Goal: Transaction & Acquisition: Book appointment/travel/reservation

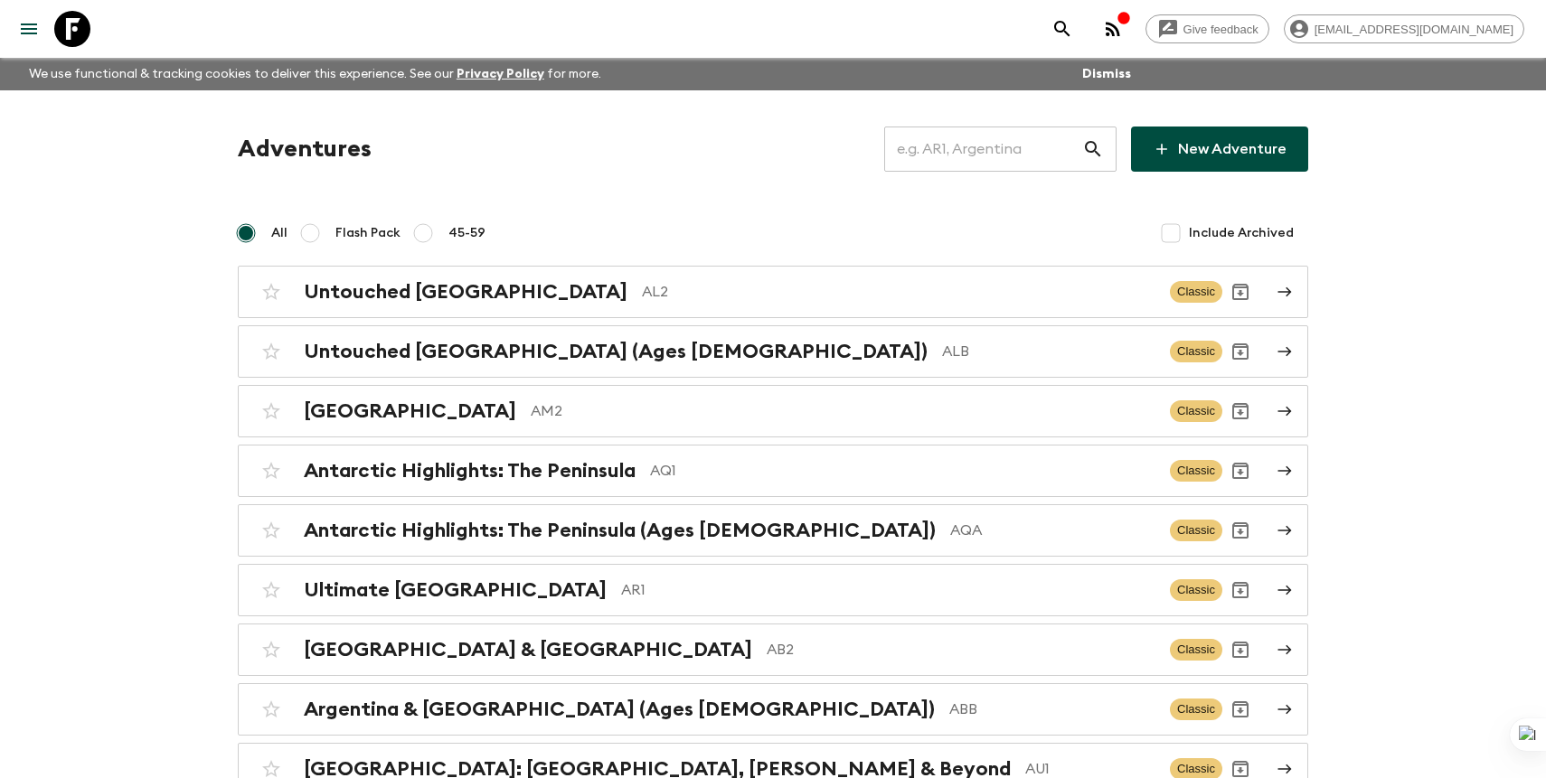
click at [988, 171] on input "text" at bounding box center [983, 149] width 198 height 51
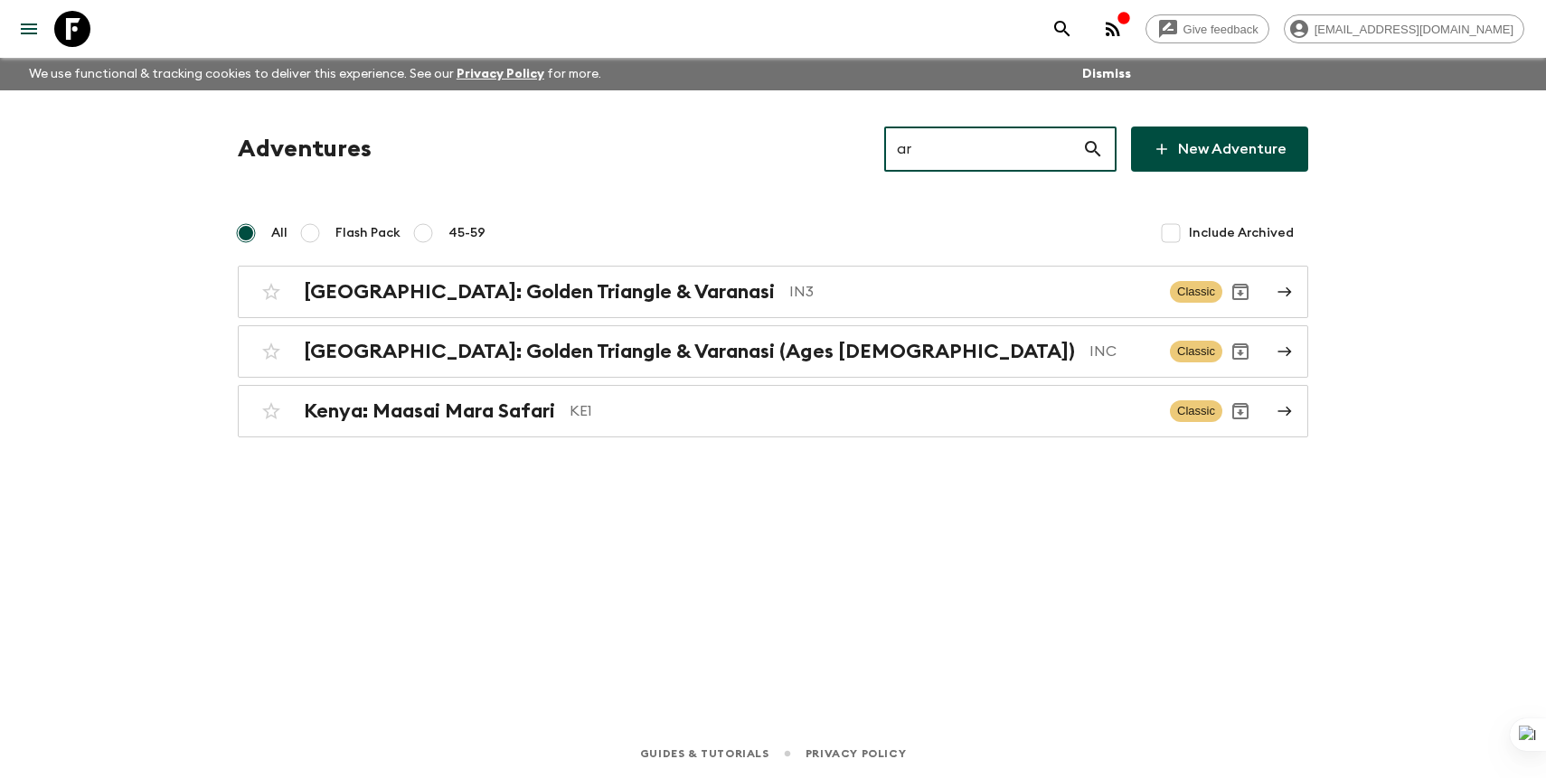
type input "a"
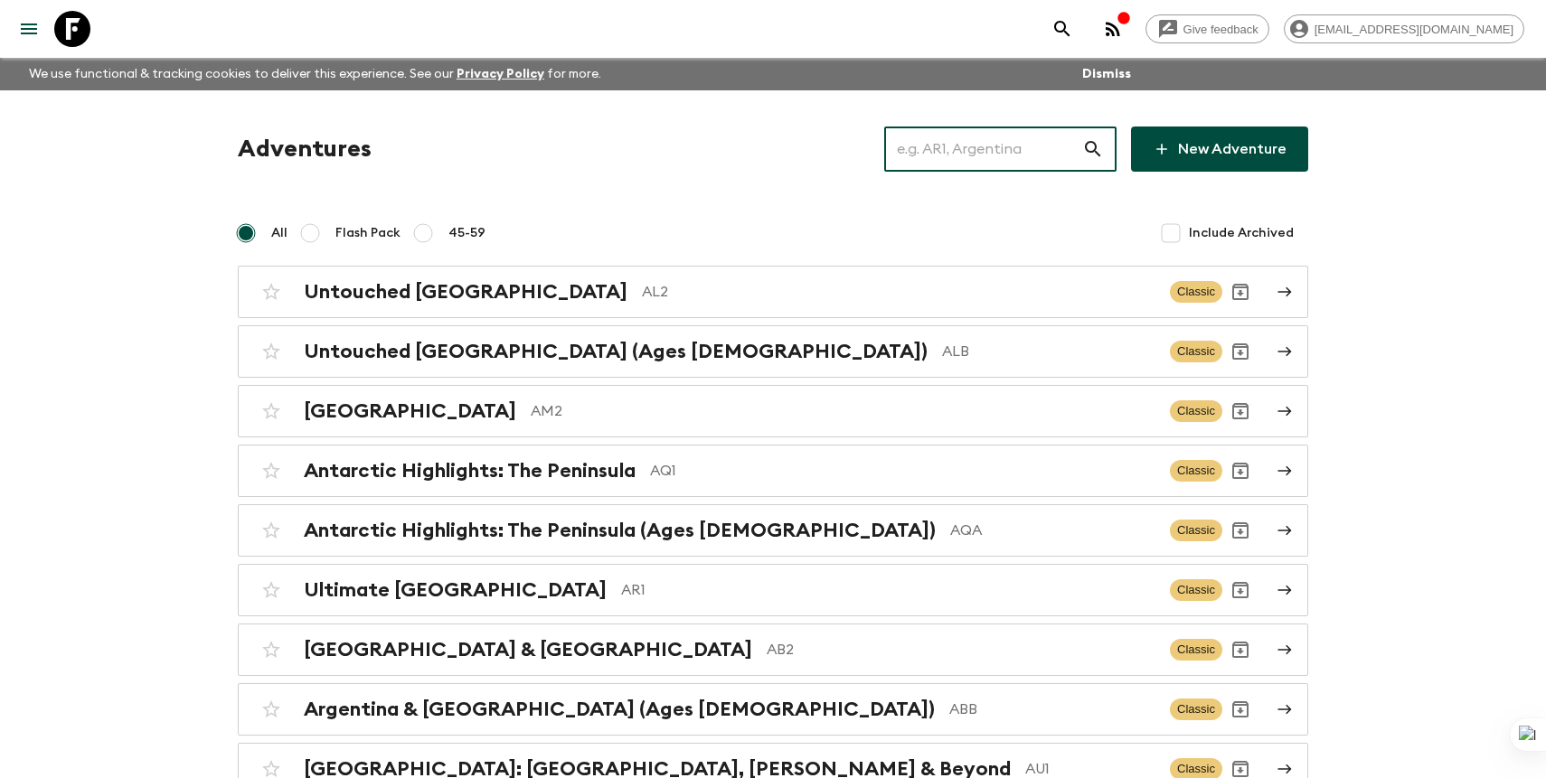
click at [416, 240] on input "45-59" at bounding box center [423, 233] width 22 height 22
radio input "true"
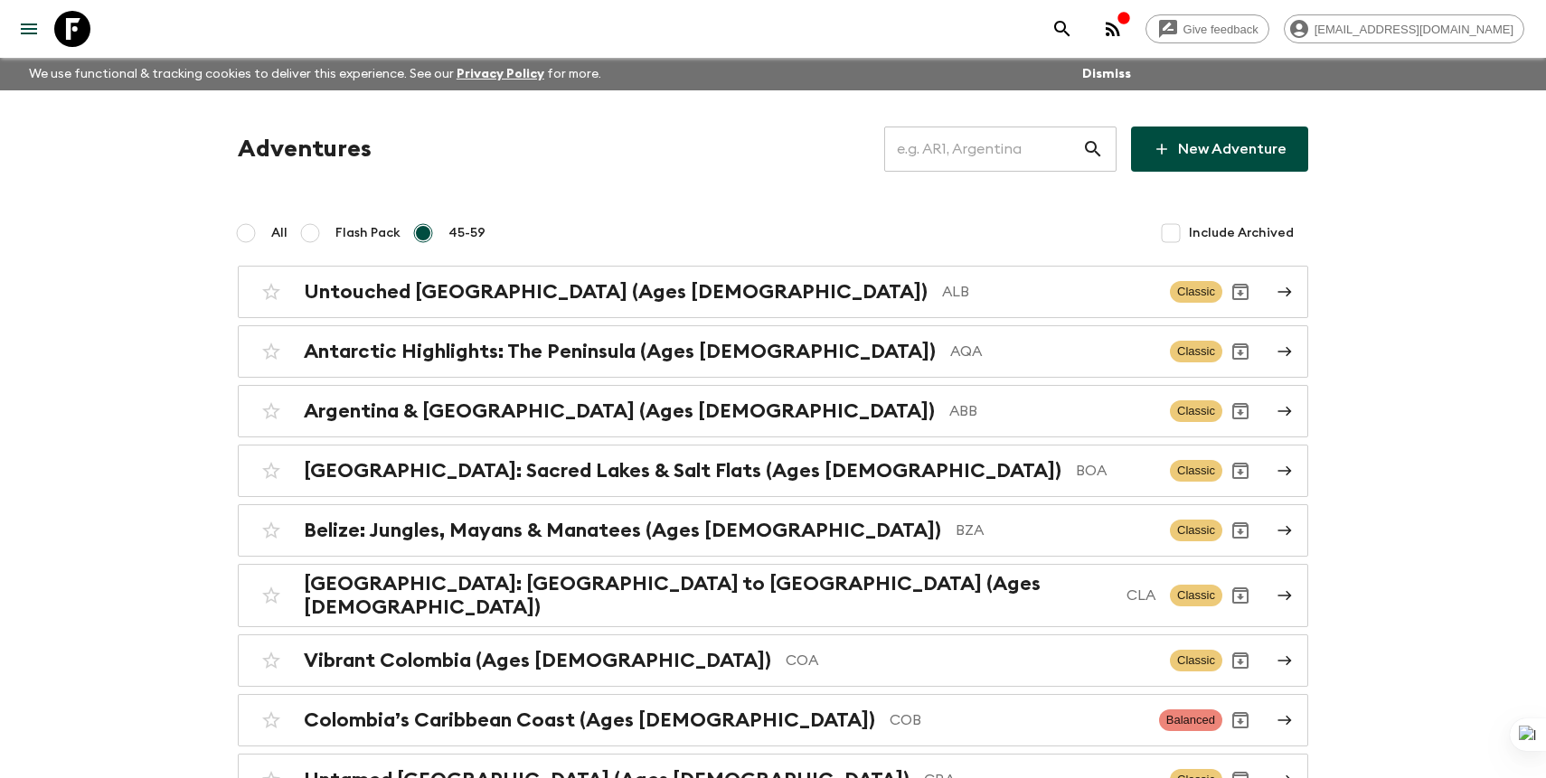
click at [275, 225] on span "All" at bounding box center [279, 233] width 16 height 18
click at [257, 225] on input "All" at bounding box center [246, 233] width 22 height 22
radio input "true"
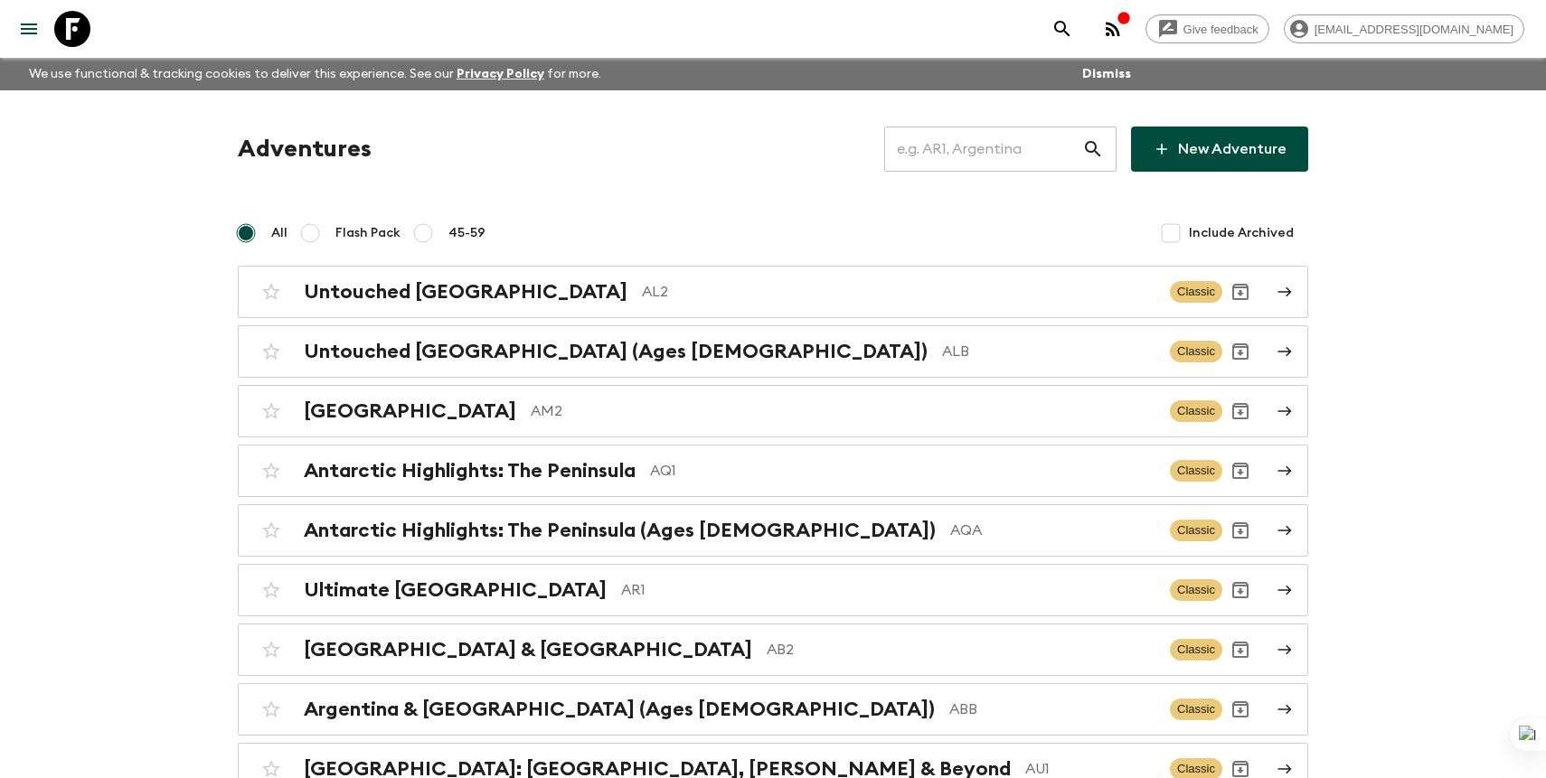
click at [1048, 154] on input "text" at bounding box center [983, 149] width 198 height 51
click at [624, 603] on div "Ultimate Argentina AR1 Classic" at bounding box center [737, 590] width 969 height 36
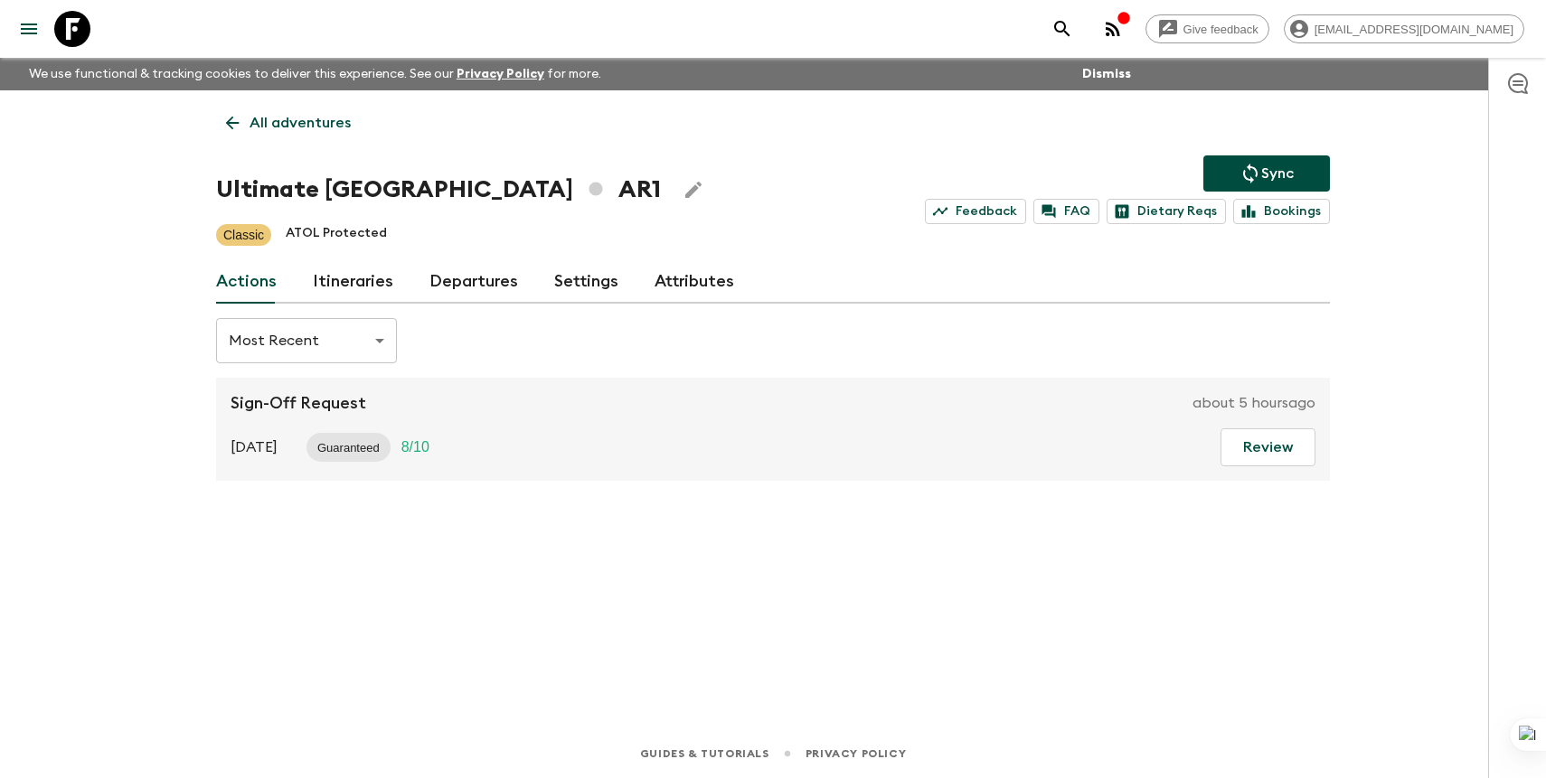
click at [455, 289] on link "Departures" at bounding box center [473, 281] width 89 height 43
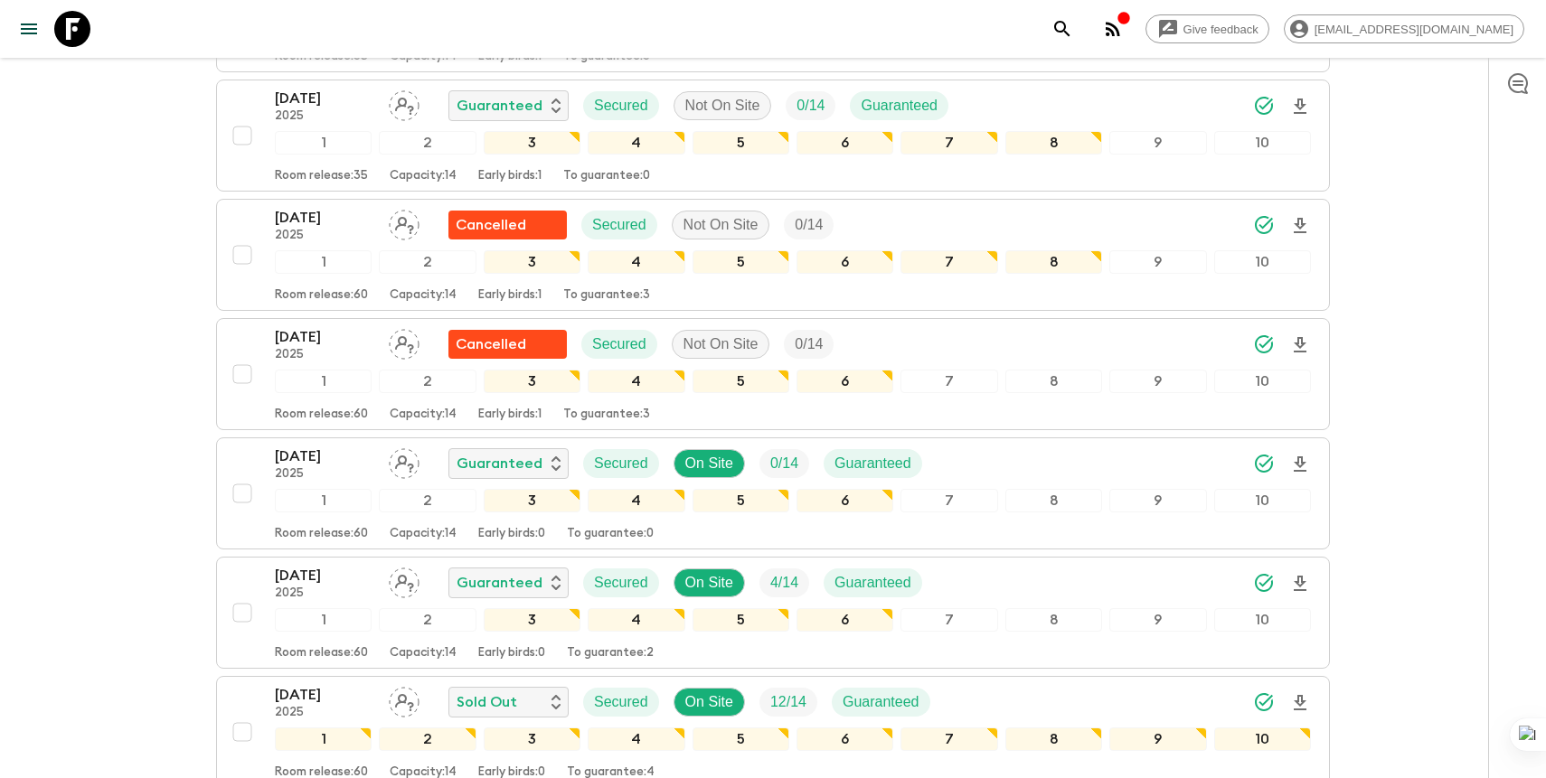
scroll to position [1671, 0]
